Goal: Navigation & Orientation: Find specific page/section

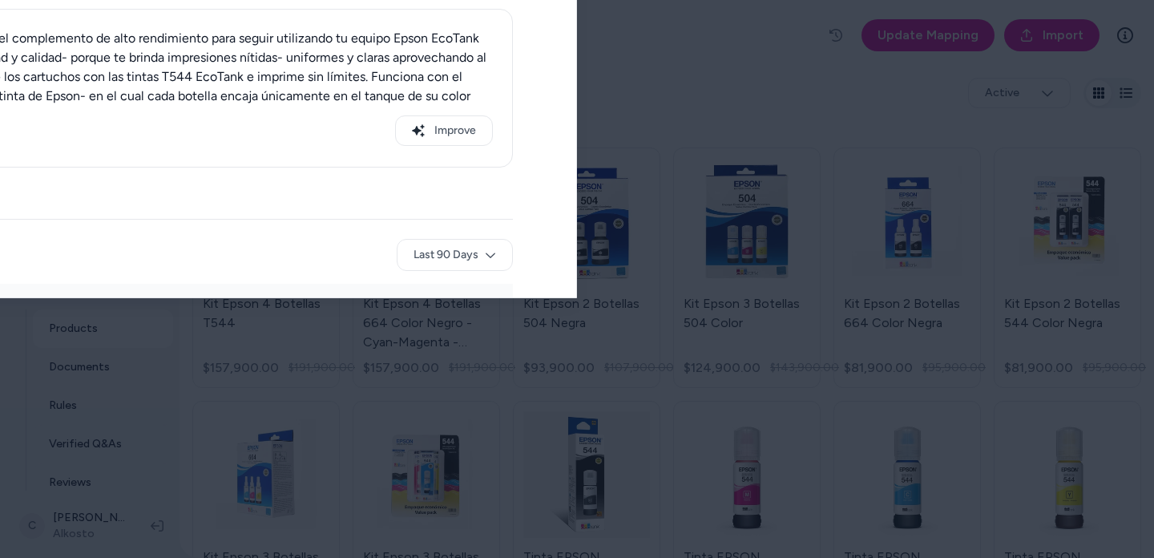
drag, startPoint x: 551, startPoint y: 22, endPoint x: 530, endPoint y: 58, distance: 41.4
click at [551, 22] on div at bounding box center [577, 279] width 1154 height 558
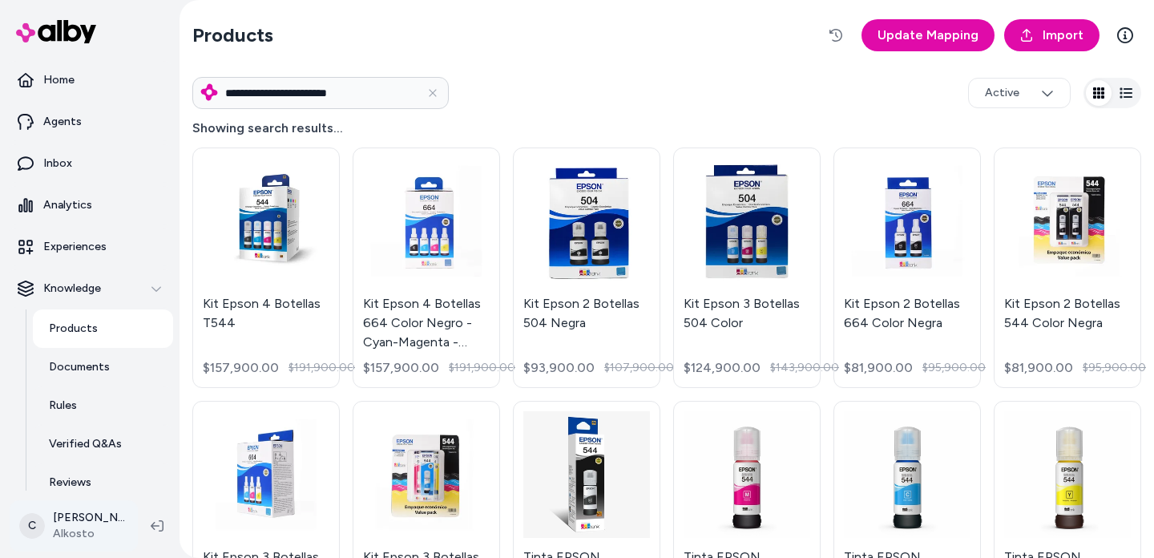
click at [63, 527] on html "**********" at bounding box center [577, 279] width 1154 height 558
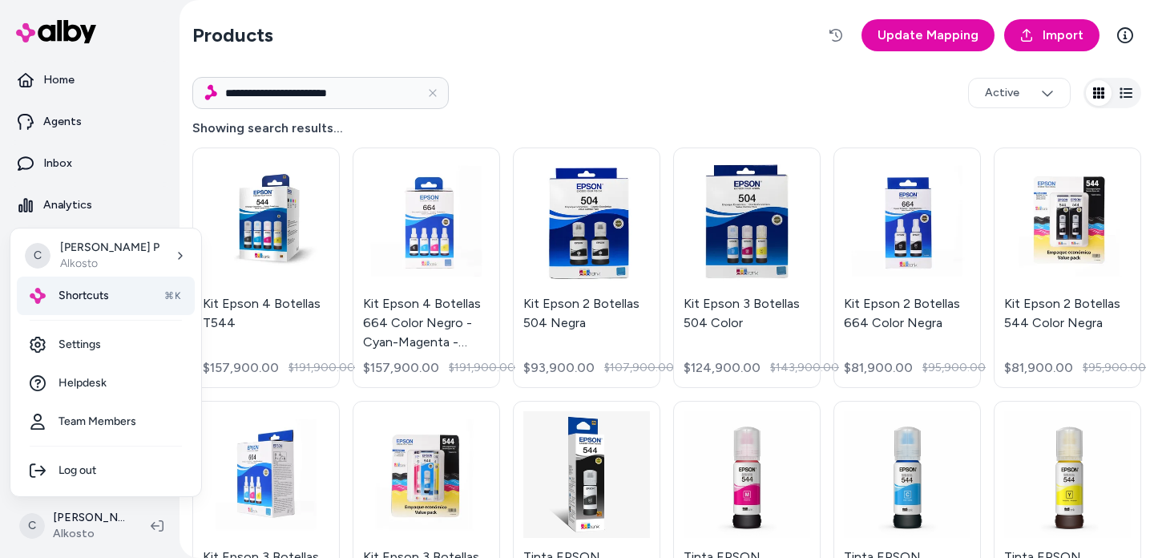
click at [120, 285] on div "Shortcuts ⌘K" at bounding box center [106, 295] width 178 height 38
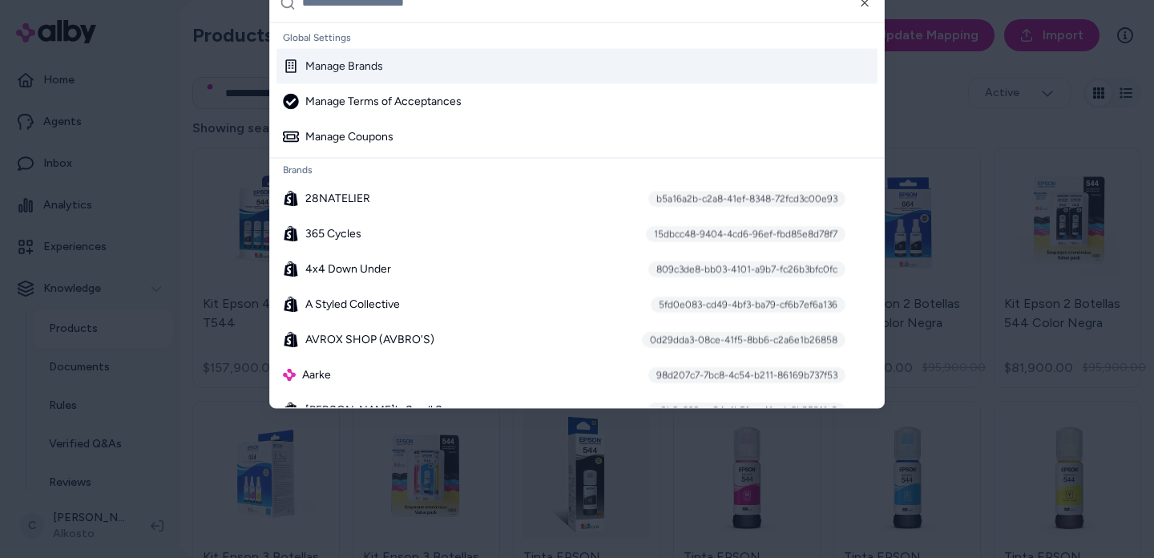
click at [370, 11] on input "text" at bounding box center [588, 2] width 572 height 38
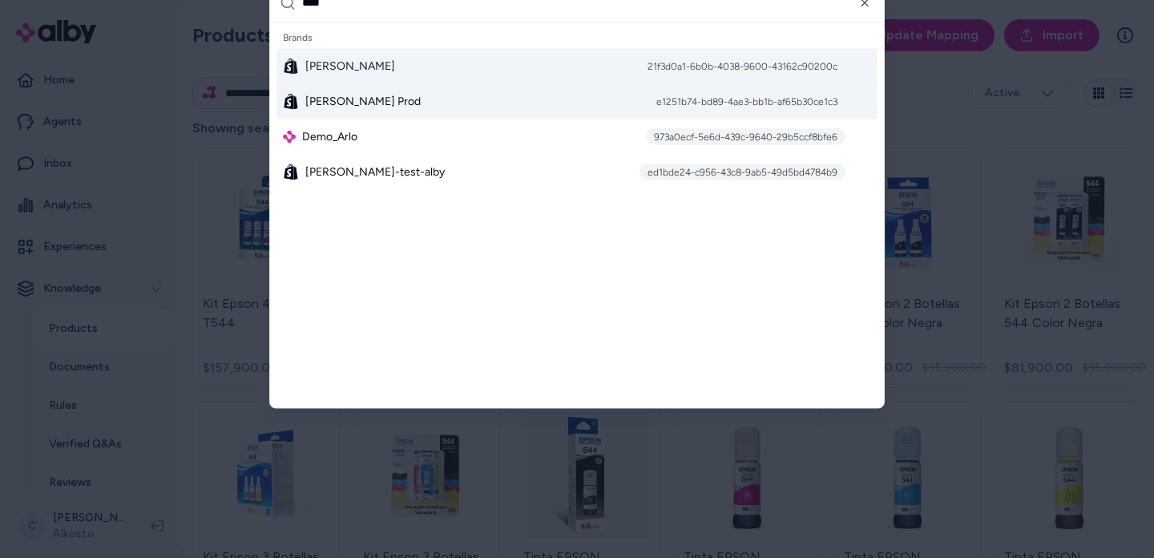
type input "****"
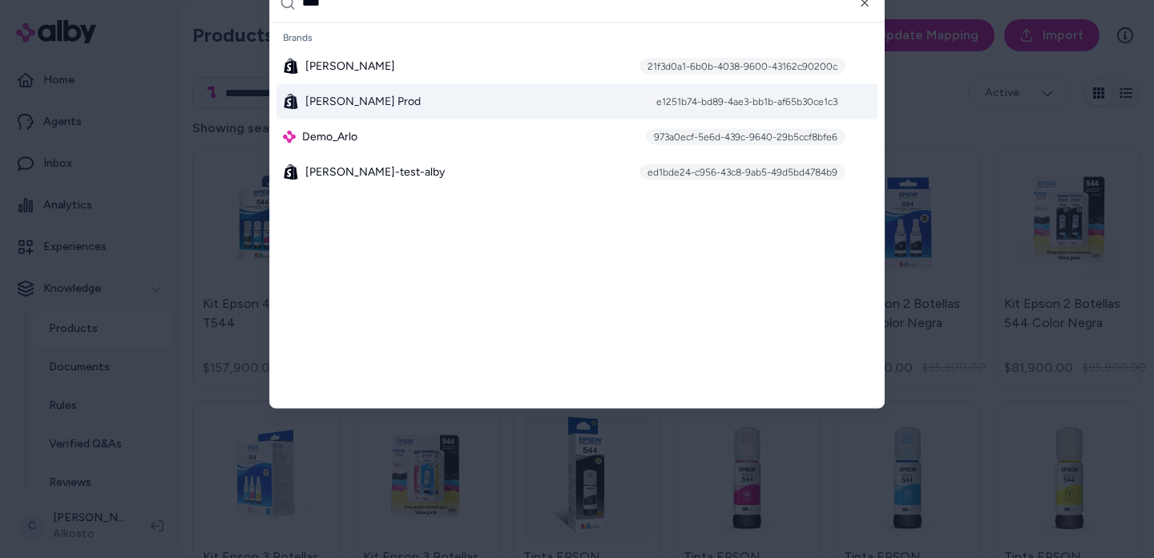
click at [333, 108] on span "[PERSON_NAME] Prod" at bounding box center [362, 101] width 115 height 16
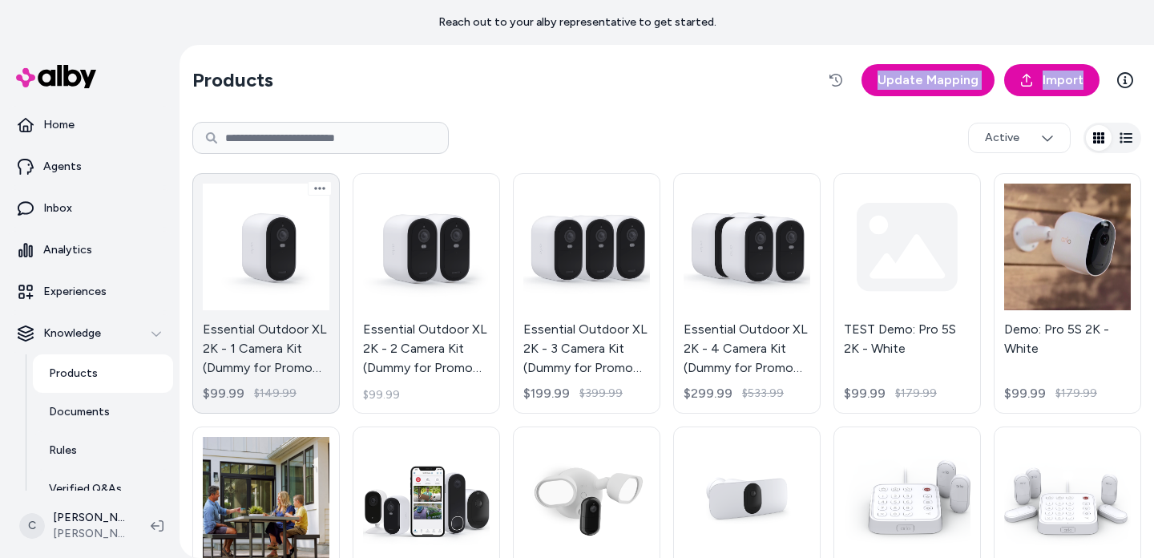
click at [272, 345] on link "Essential Outdoor XL 2K - 1 Camera Kit (Dummy for Promo Page) $99.99 $149.99" at bounding box center [265, 293] width 147 height 240
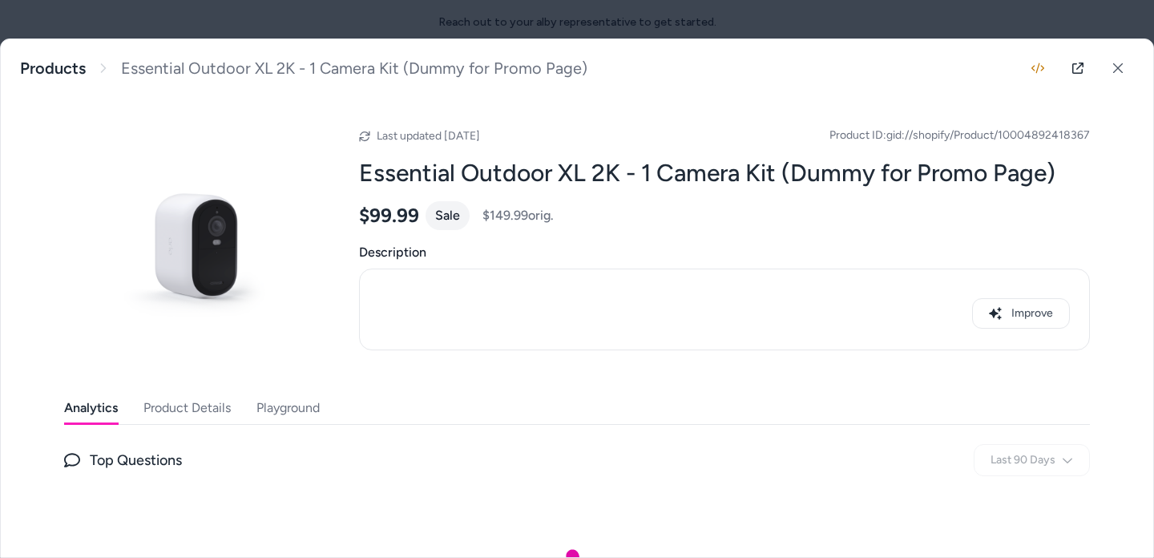
click at [172, 409] on button "Product Details" at bounding box center [186, 408] width 87 height 32
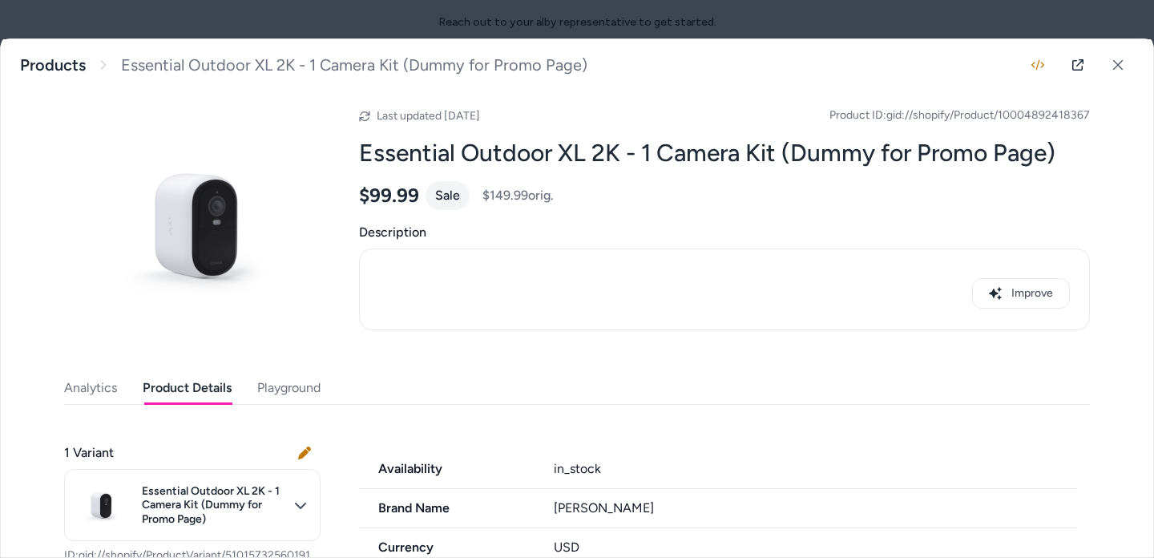
scroll to position [30, 0]
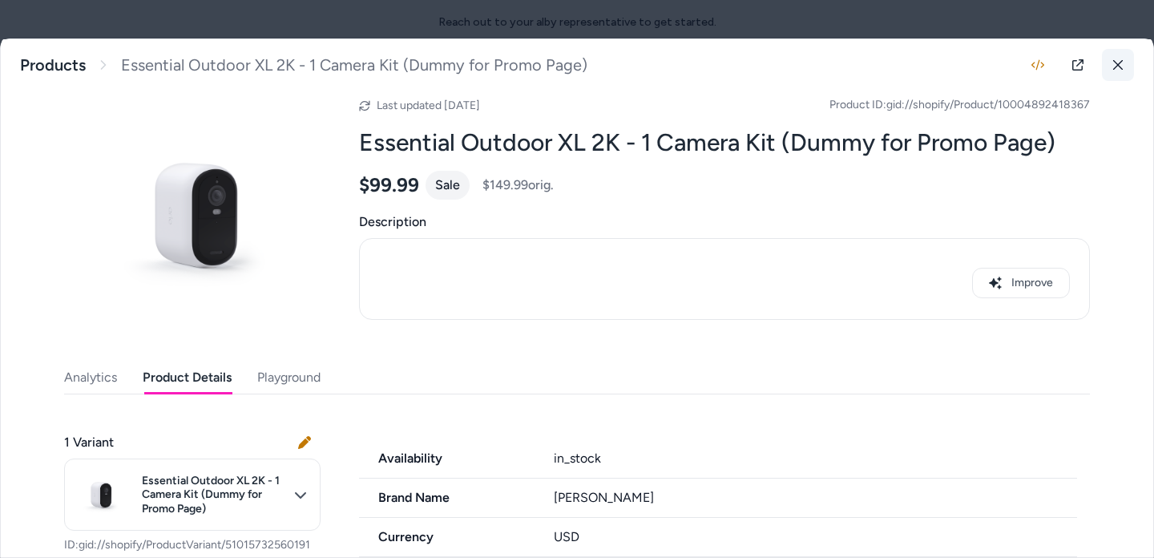
click at [1112, 69] on icon at bounding box center [1117, 64] width 11 height 11
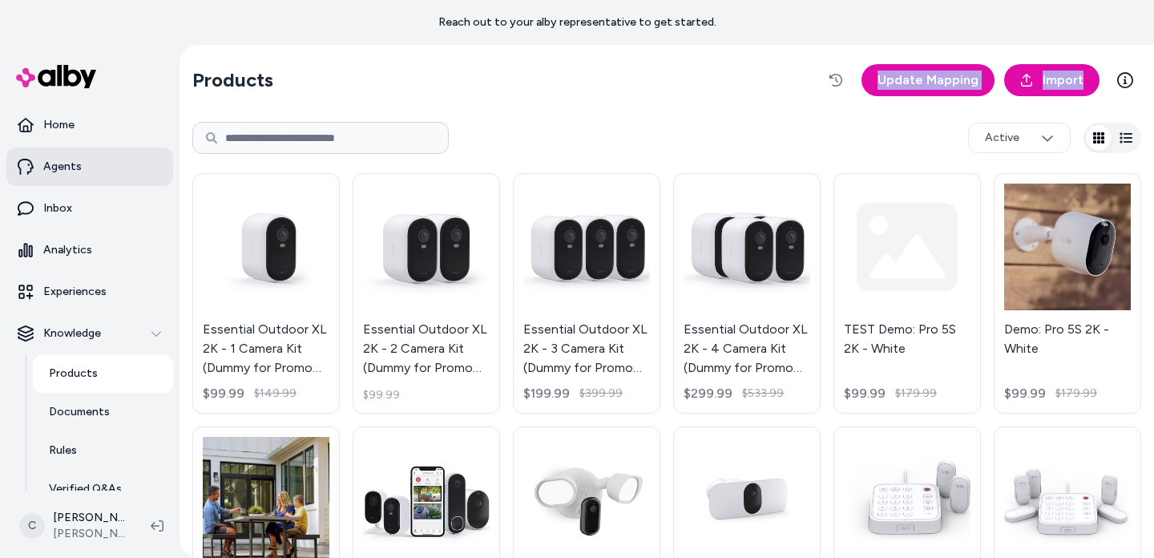
click at [101, 158] on link "Agents" at bounding box center [89, 166] width 167 height 38
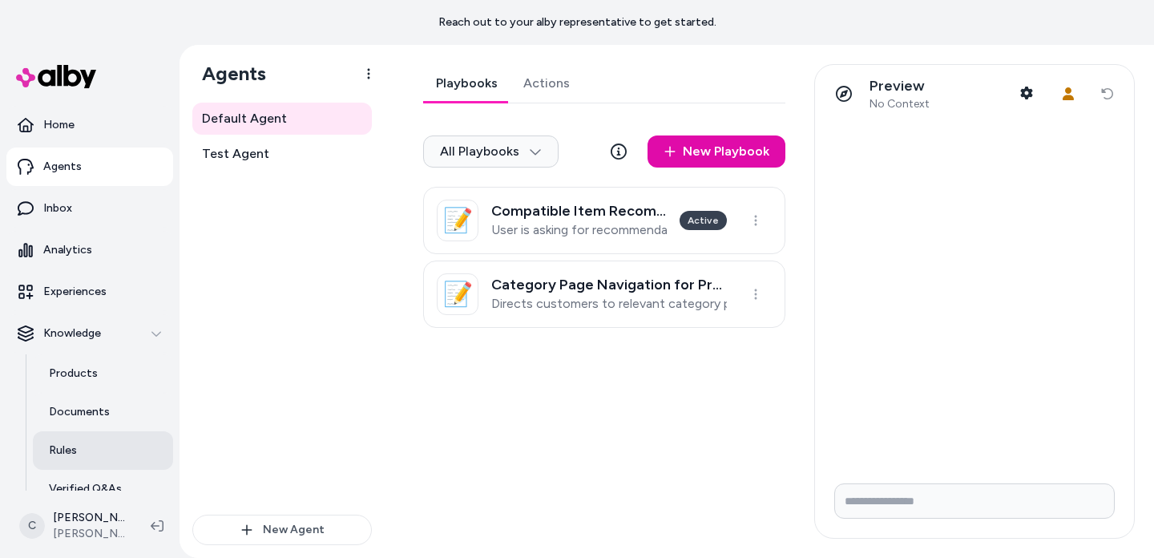
click at [87, 448] on link "Rules" at bounding box center [103, 450] width 140 height 38
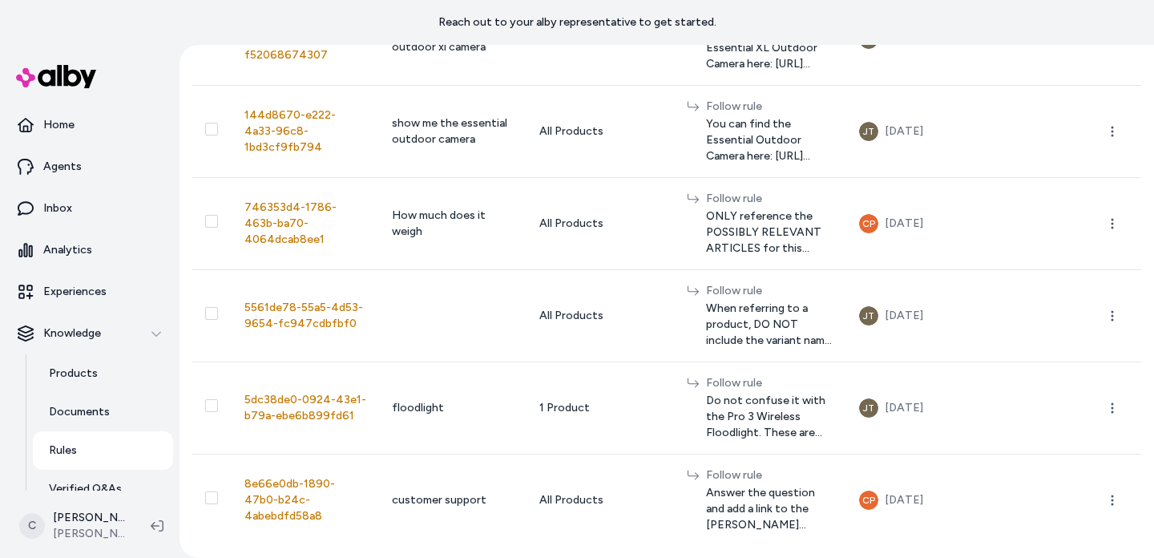
scroll to position [1236, 0]
